Goal: Information Seeking & Learning: Learn about a topic

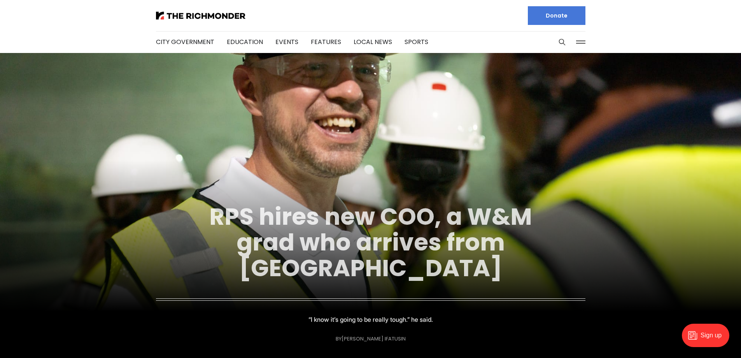
click at [284, 217] on link "RPS hires new COO, a W&M grad who arrives from [GEOGRAPHIC_DATA]" at bounding box center [370, 242] width 323 height 84
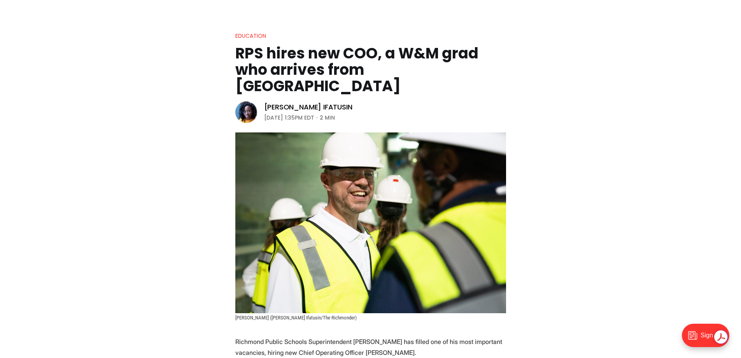
scroll to position [272, 0]
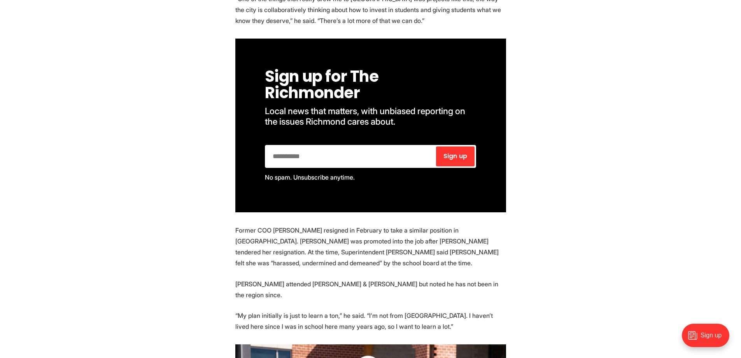
scroll to position [545, 0]
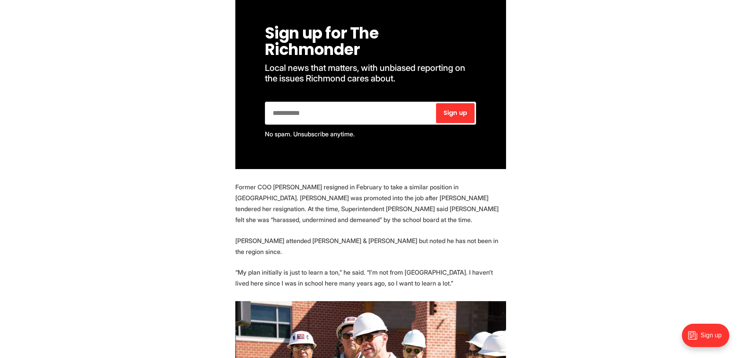
click at [188, 145] on section "Richmond Public Schools Superintendent [PERSON_NAME] has filled one of his most…" at bounding box center [370, 254] width 741 height 821
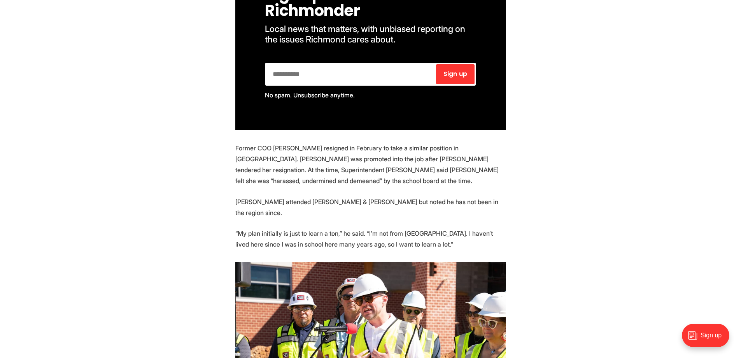
scroll to position [623, 0]
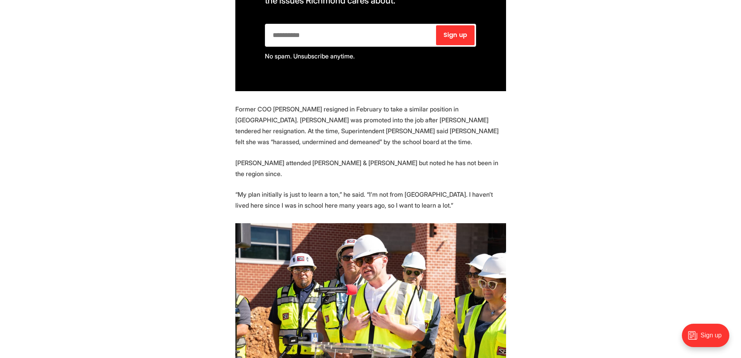
click at [188, 145] on section "Richmond Public Schools Superintendent [PERSON_NAME] has filled one of his most…" at bounding box center [370, 176] width 741 height 821
click at [189, 142] on section "Richmond Public Schools Superintendent [PERSON_NAME] has filled one of his most…" at bounding box center [370, 176] width 741 height 821
click at [189, 144] on section "Richmond Public Schools Superintendent [PERSON_NAME] has filled one of his most…" at bounding box center [370, 176] width 741 height 821
click at [190, 130] on section "Richmond Public Schools Superintendent [PERSON_NAME] has filled one of his most…" at bounding box center [370, 176] width 741 height 821
click at [190, 135] on section "Richmond Public Schools Superintendent [PERSON_NAME] has filled one of his most…" at bounding box center [370, 176] width 741 height 821
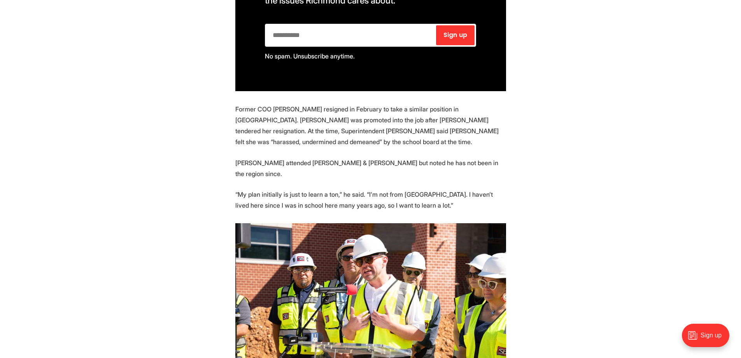
click at [190, 130] on section "Richmond Public Schools Superintendent [PERSON_NAME] has filled one of his most…" at bounding box center [370, 176] width 741 height 821
click at [190, 134] on section "Richmond Public Schools Superintendent [PERSON_NAME] has filled one of his most…" at bounding box center [370, 176] width 741 height 821
click at [190, 141] on section "Richmond Public Schools Superintendent [PERSON_NAME] has filled one of his most…" at bounding box center [370, 176] width 741 height 821
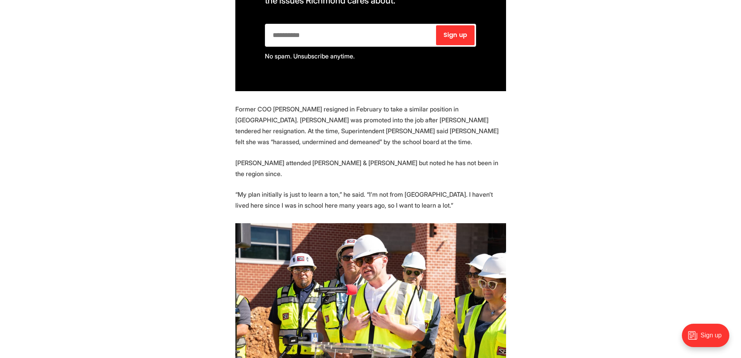
click at [189, 133] on section "Richmond Public Schools Superintendent [PERSON_NAME] has filled one of his most…" at bounding box center [370, 176] width 741 height 821
click at [189, 145] on section "Richmond Public Schools Superintendent [PERSON_NAME] has filled one of his most…" at bounding box center [370, 176] width 741 height 821
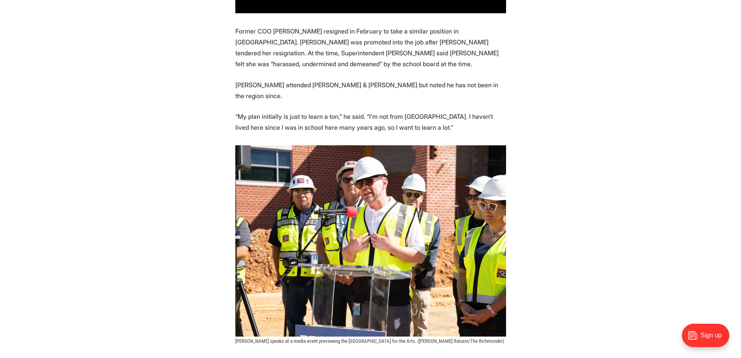
scroll to position [856, 0]
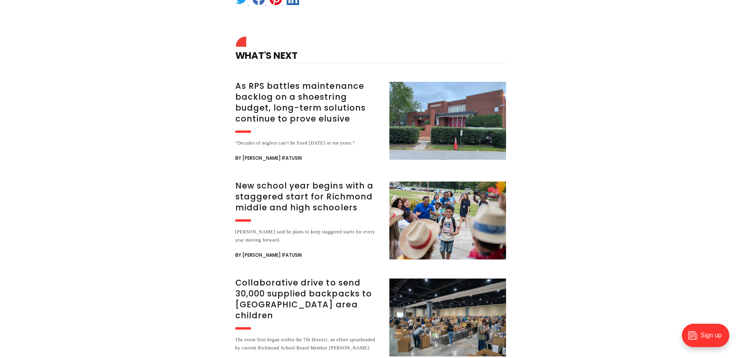
scroll to position [1207, 0]
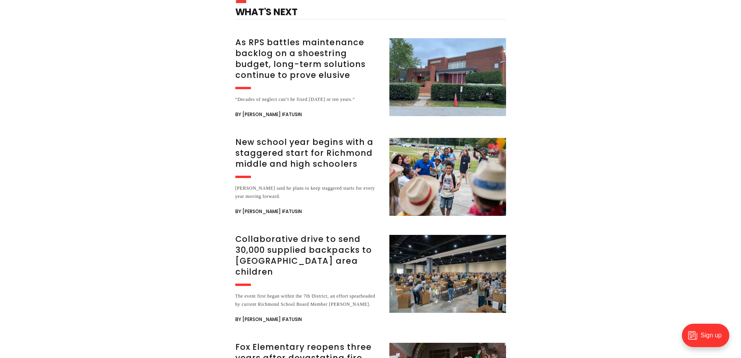
scroll to position [1284, 0]
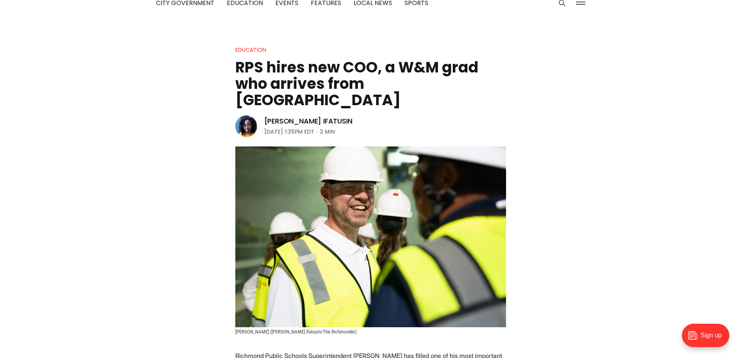
scroll to position [0, 0]
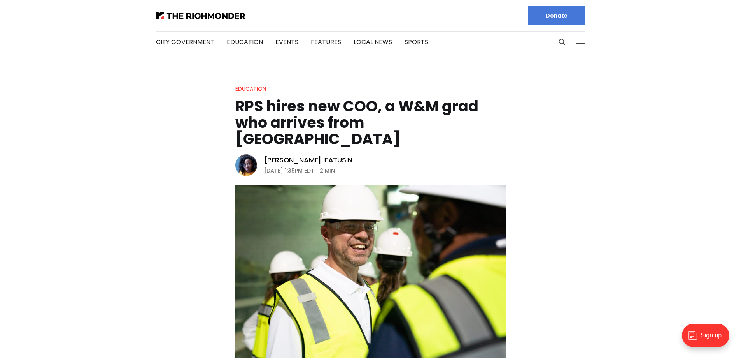
click at [141, 159] on header "Education RPS hires new COO, a W&M grad who arrives from [GEOGRAPHIC_DATA] [PER…" at bounding box center [370, 228] width 741 height 289
click at [140, 161] on header "Education RPS hires new COO, a W&M grad who arrives from [GEOGRAPHIC_DATA] [PER…" at bounding box center [370, 228] width 741 height 289
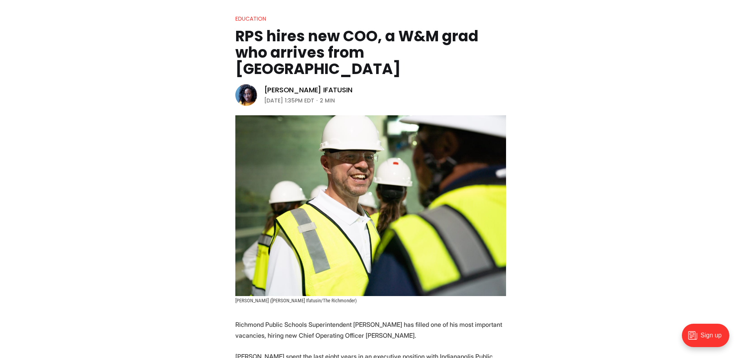
scroll to position [195, 0]
